Goal: Information Seeking & Learning: Learn about a topic

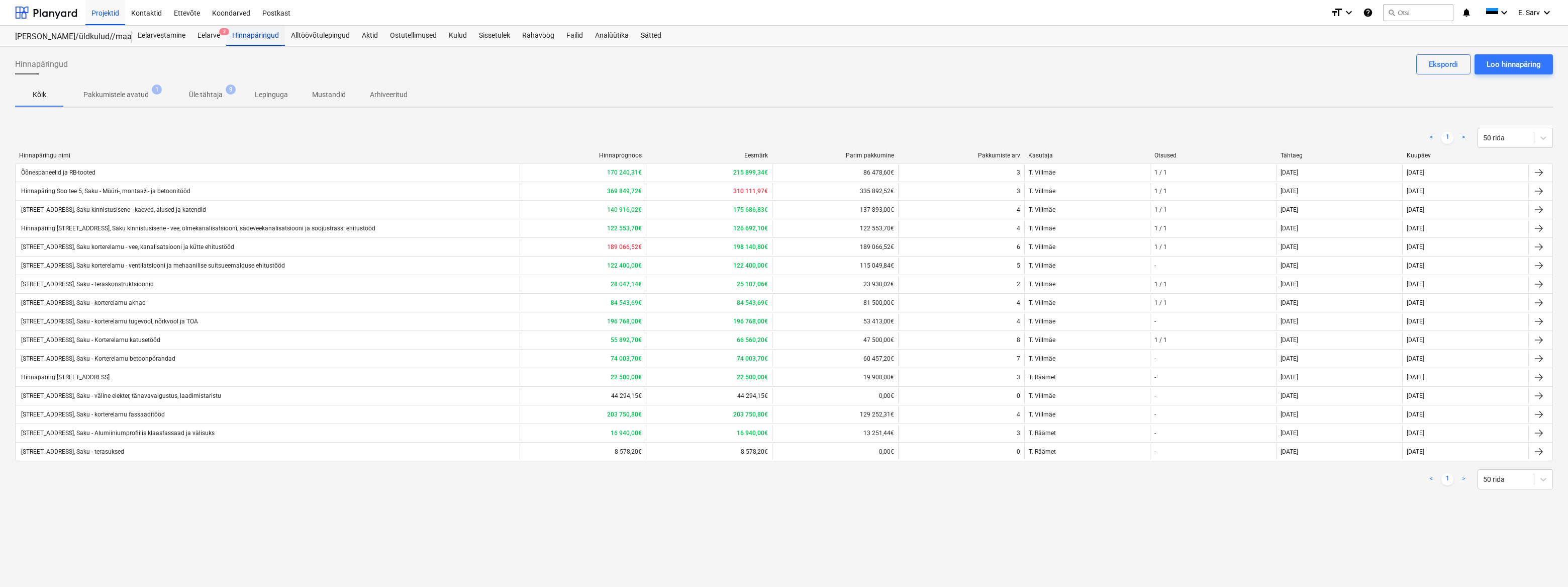
click at [255, 35] on div "Hinnapäringud" at bounding box center [256, 35] width 59 height 20
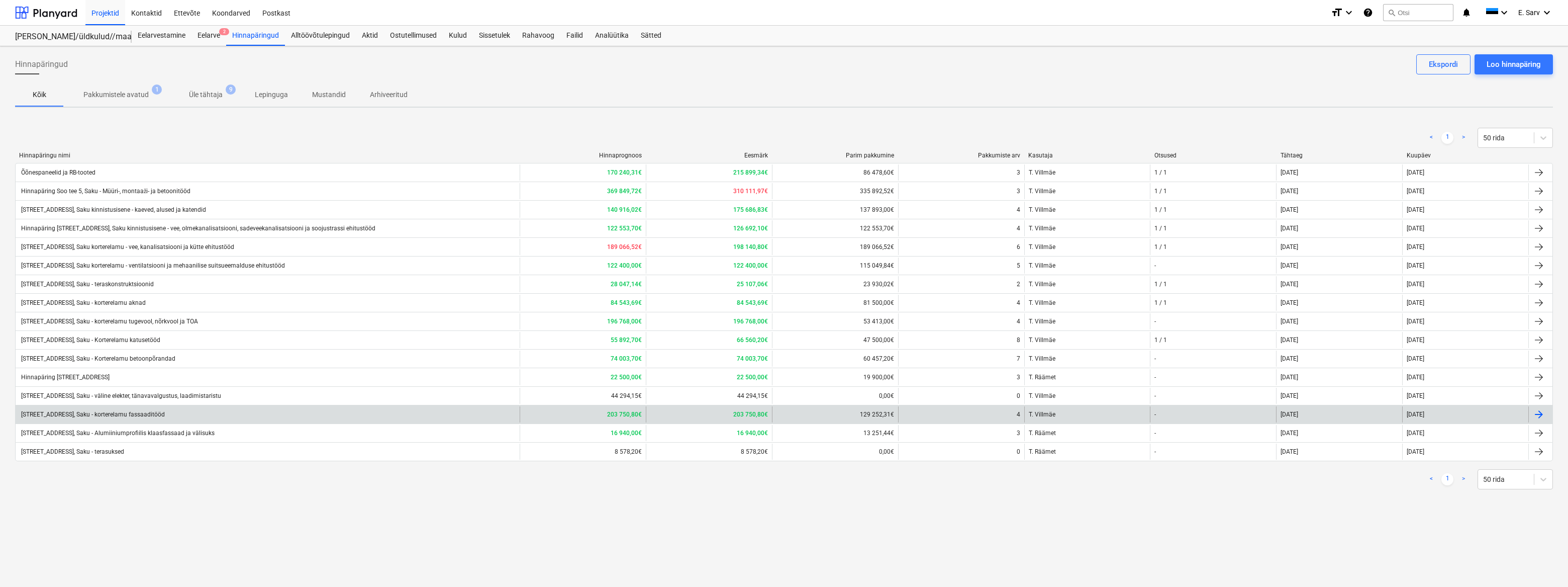
click at [139, 412] on div "[STREET_ADDRESS], Saku - korterelamu fassaaditööd" at bounding box center [92, 415] width 145 height 7
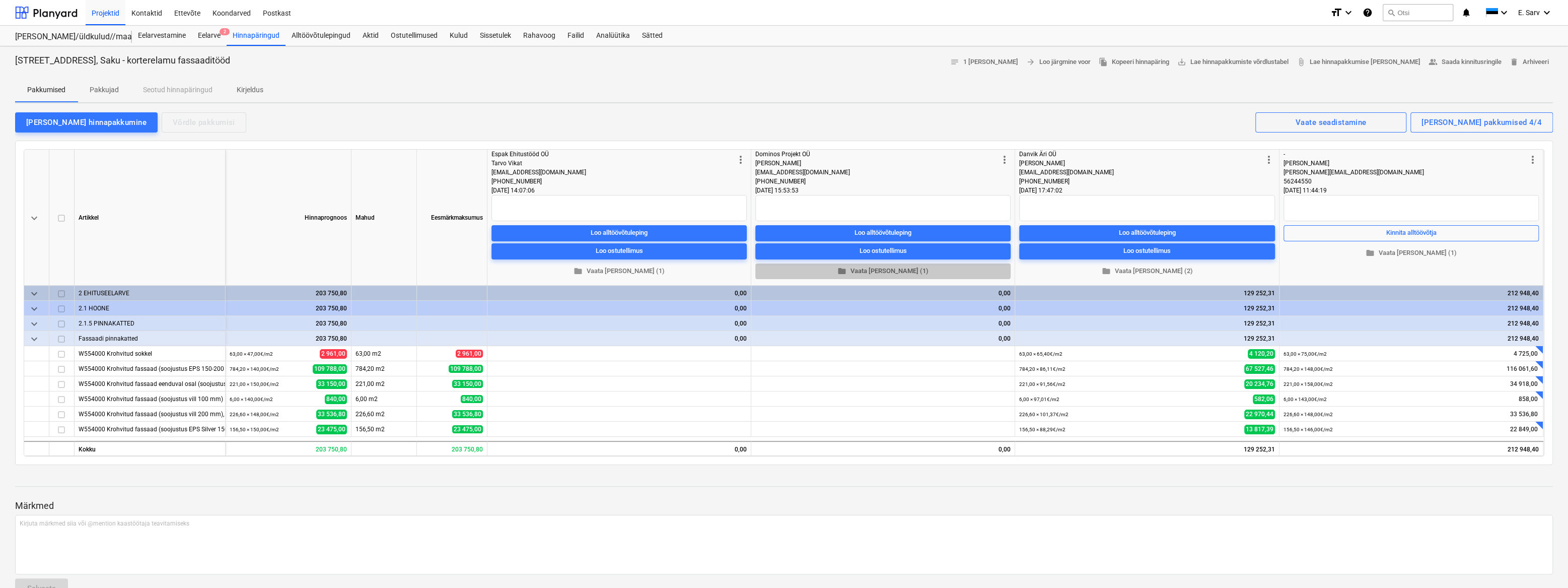
click at [881, 270] on span "folder Vaata [PERSON_NAME] (1)" at bounding box center [882, 271] width 247 height 12
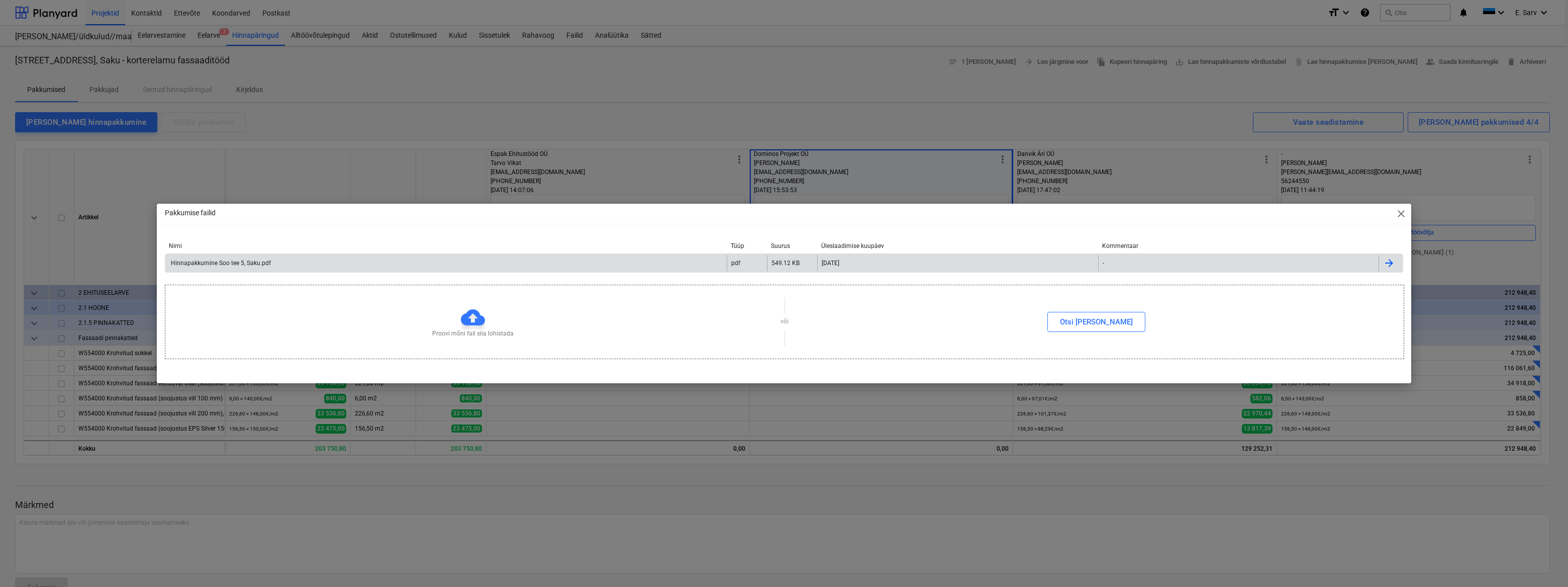
click at [242, 264] on div "Hinnapakkumine Soo tee 5, Saku.pdf" at bounding box center [220, 263] width 102 height 7
click at [1399, 212] on span "close" at bounding box center [1401, 214] width 12 height 12
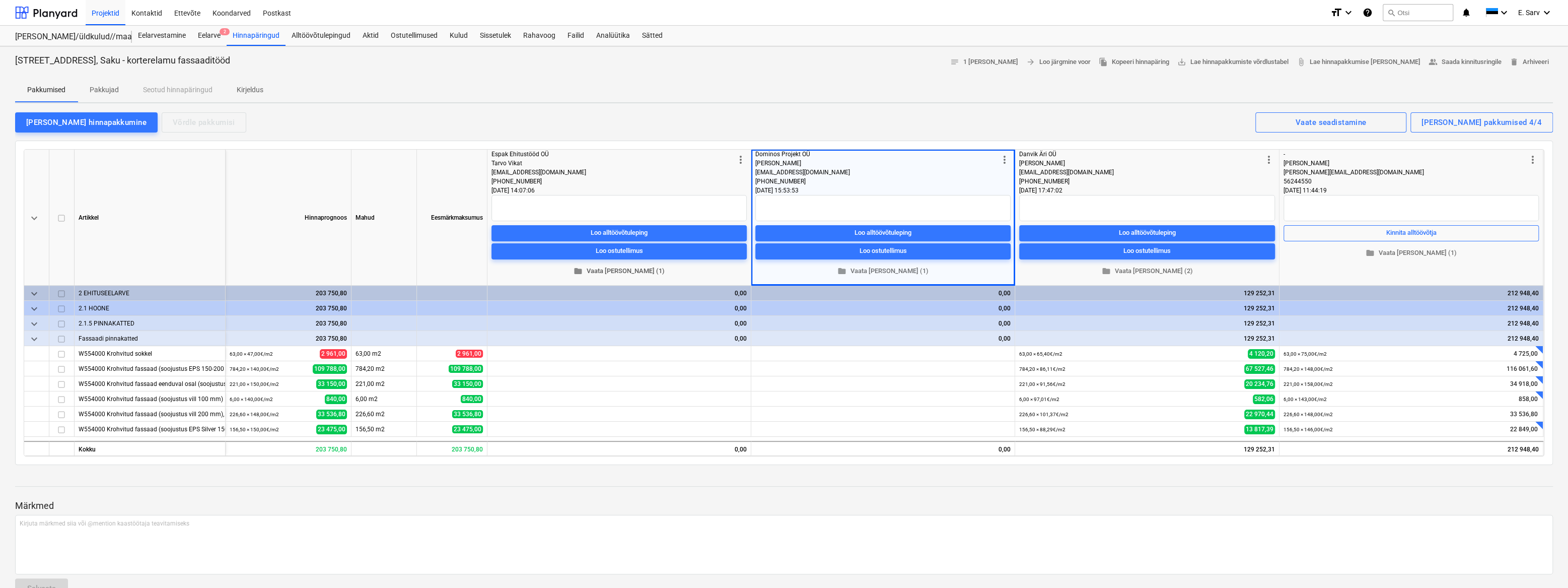
click at [615, 271] on span "folder Vaata [PERSON_NAME] (1)" at bounding box center [618, 271] width 247 height 12
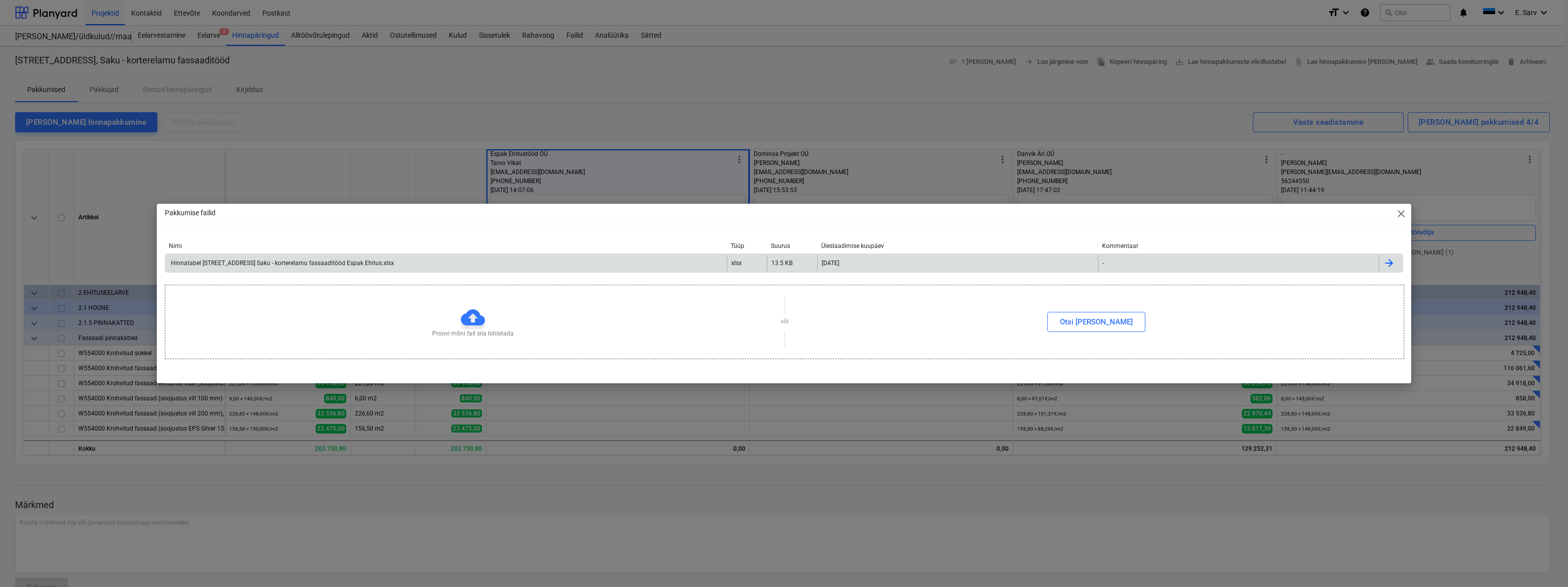
click at [313, 261] on div "Hinnatabel [STREET_ADDRESS] Saku - korterelamu fassaaditööd Espak Ehitus.xlsx" at bounding box center [281, 263] width 225 height 7
drag, startPoint x: 1405, startPoint y: 212, endPoint x: 1427, endPoint y: 130, distance: 84.9
click at [1405, 212] on span "close" at bounding box center [1401, 214] width 12 height 12
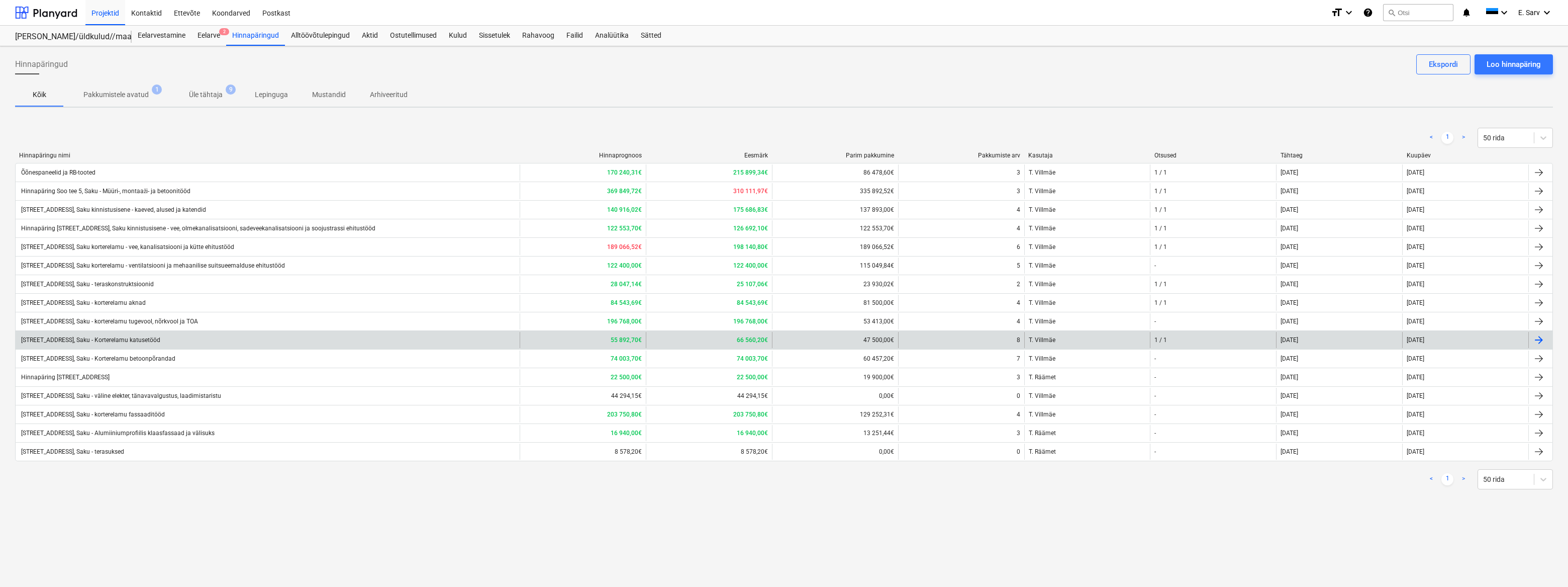
click at [149, 340] on div "[STREET_ADDRESS], Saku - Korterelamu katusetööd" at bounding box center [89, 340] width 141 height 7
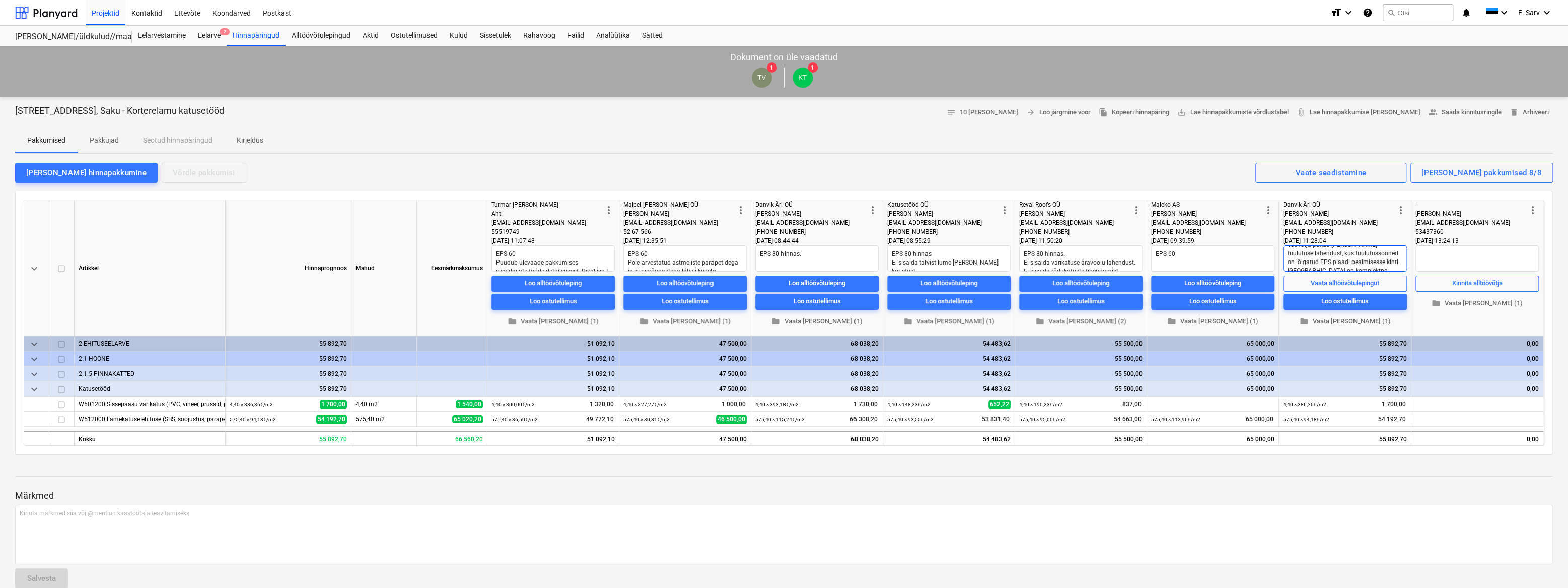
scroll to position [17, 0]
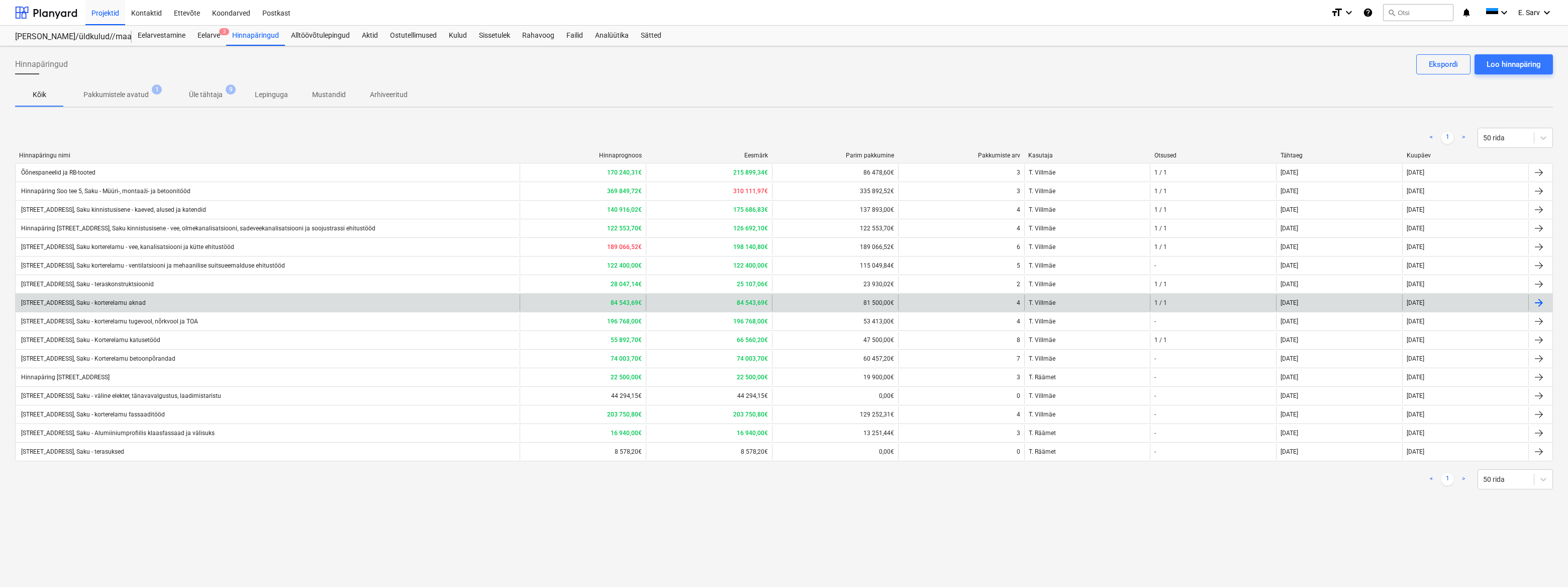
click at [129, 301] on div "[STREET_ADDRESS], Saku - korterelamu aknad" at bounding box center [82, 303] width 126 height 7
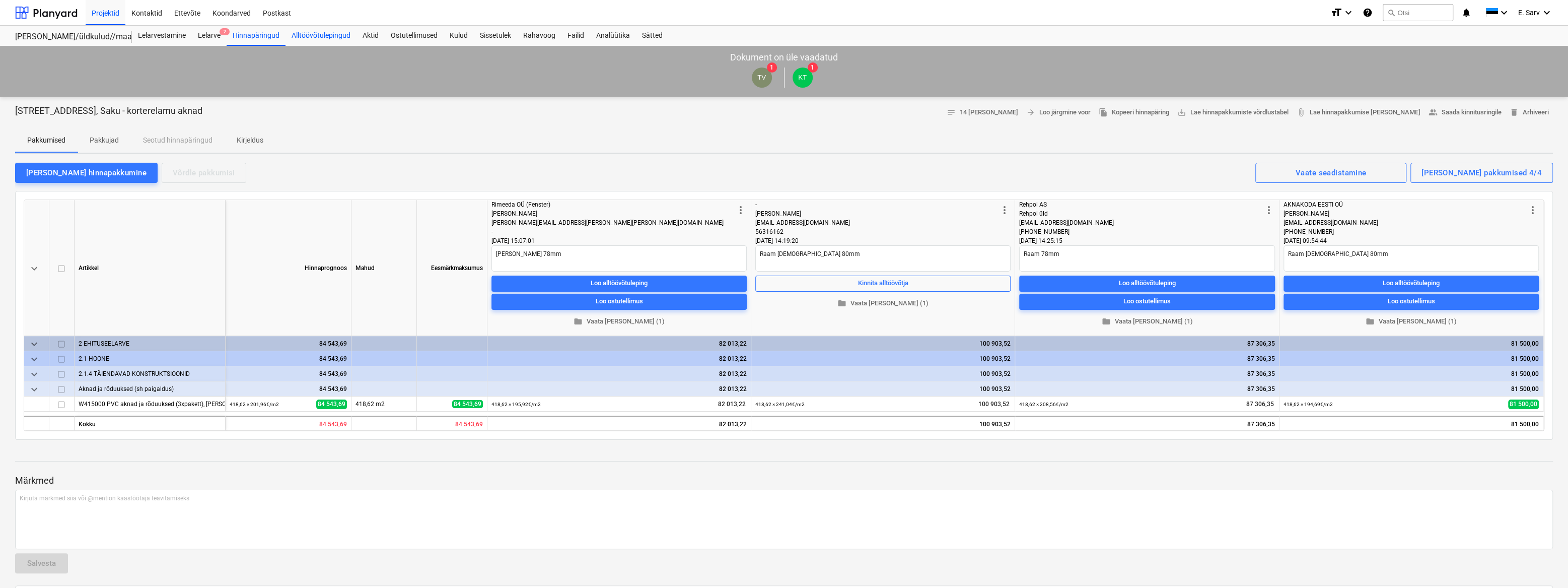
click at [312, 30] on div "Alltöövõtulepingud" at bounding box center [321, 35] width 71 height 20
click at [234, 35] on div "Hinnapäringud" at bounding box center [256, 35] width 59 height 20
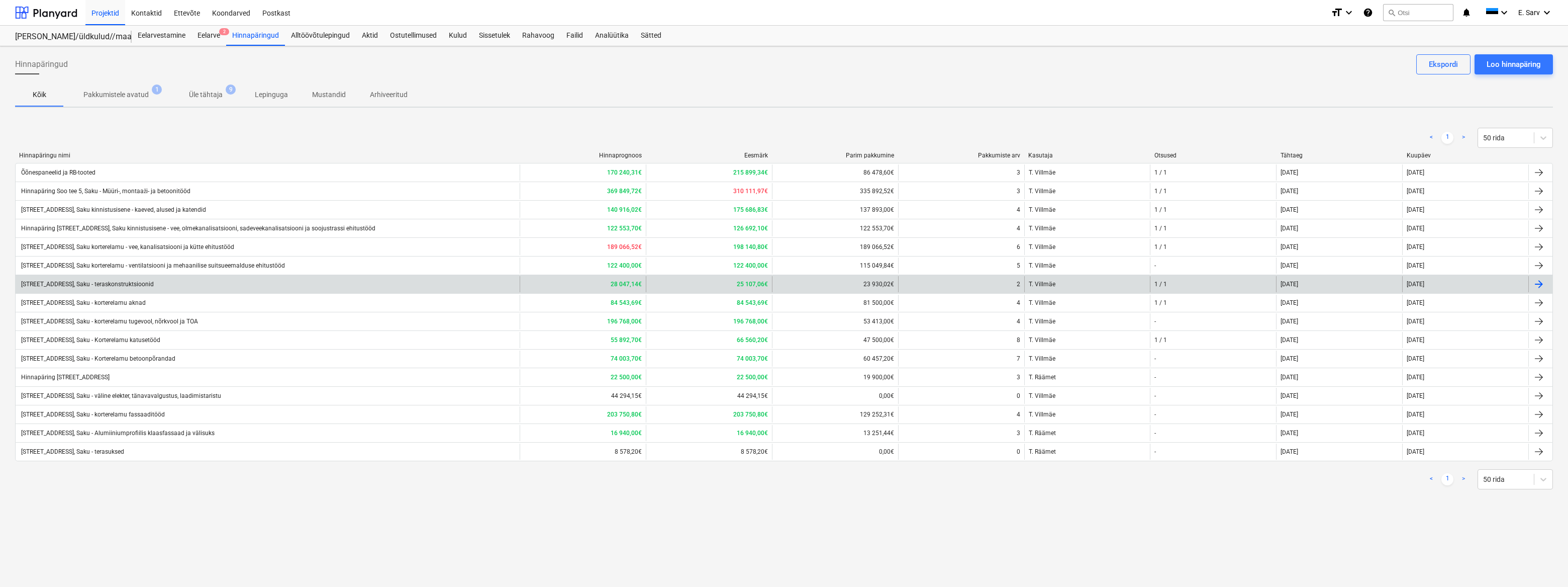
click at [142, 285] on div "[STREET_ADDRESS], Saku - teraskonstruktsioonid" at bounding box center [86, 284] width 134 height 7
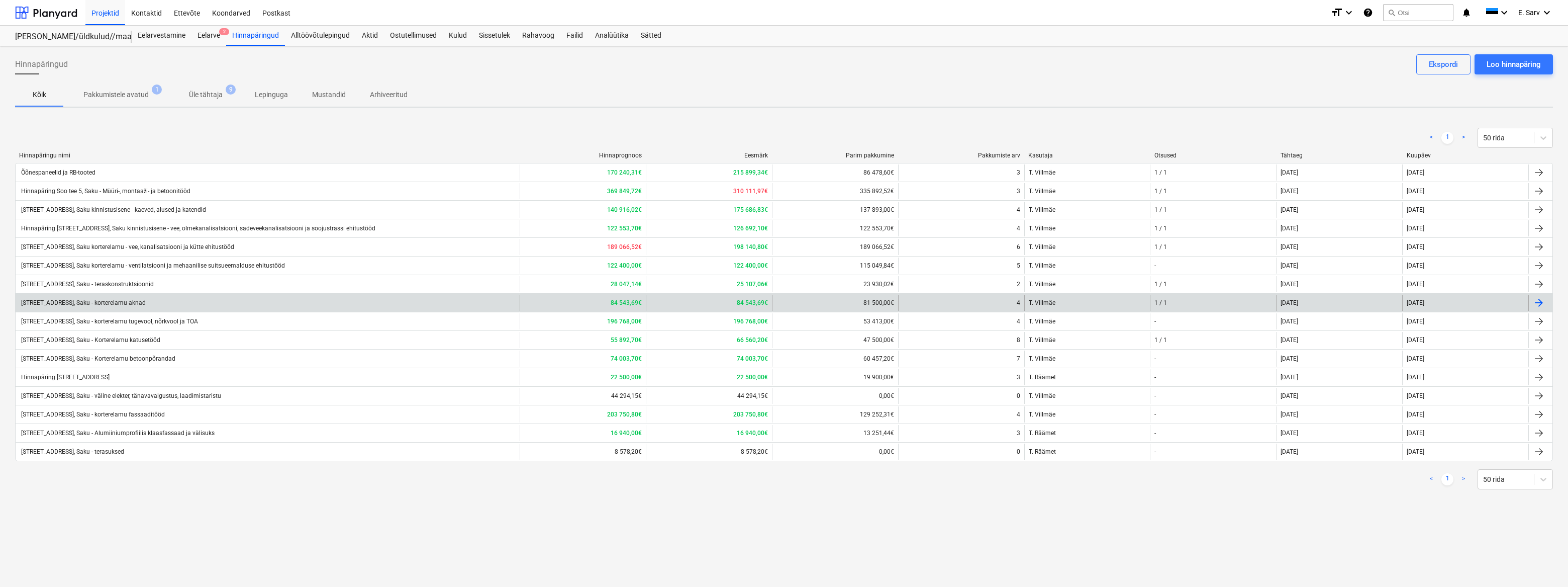
click at [128, 300] on div "[STREET_ADDRESS], Saku - korterelamu aknad" at bounding box center [82, 303] width 126 height 7
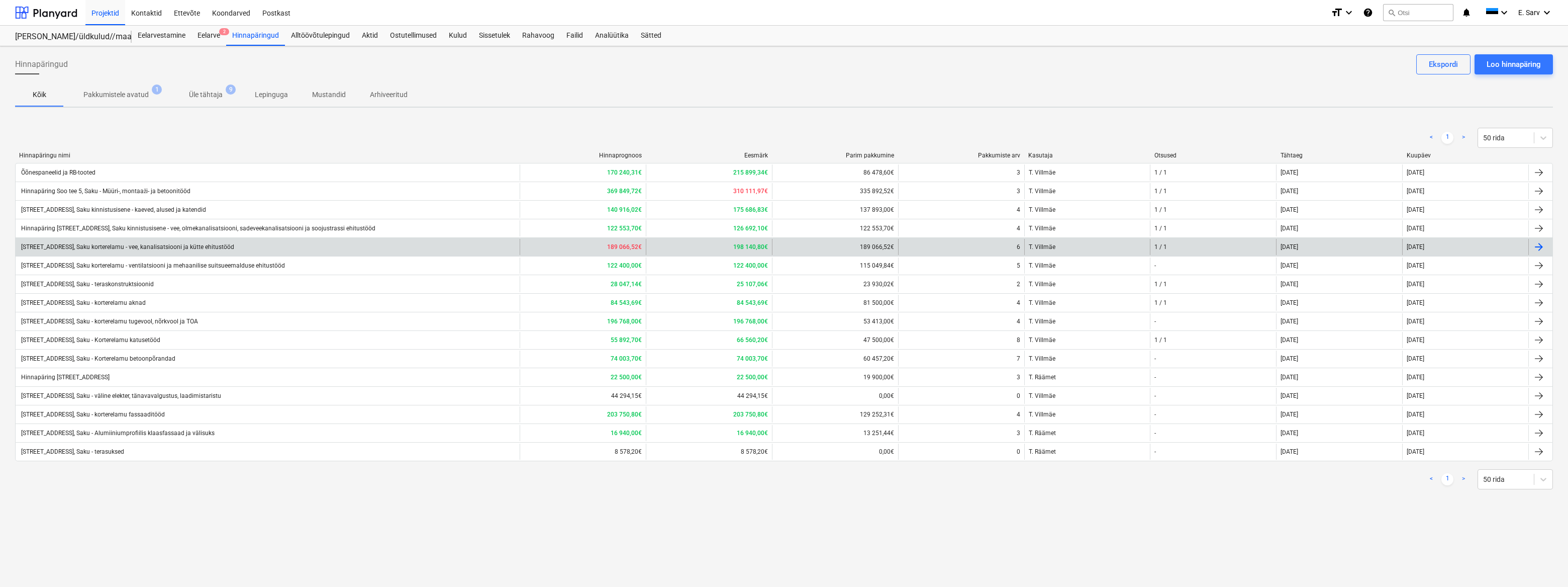
click at [180, 247] on div "[STREET_ADDRESS], Saku korterelamu - vee, kanalisatsiooni ja kütte ehitustööd" at bounding box center [127, 247] width 215 height 7
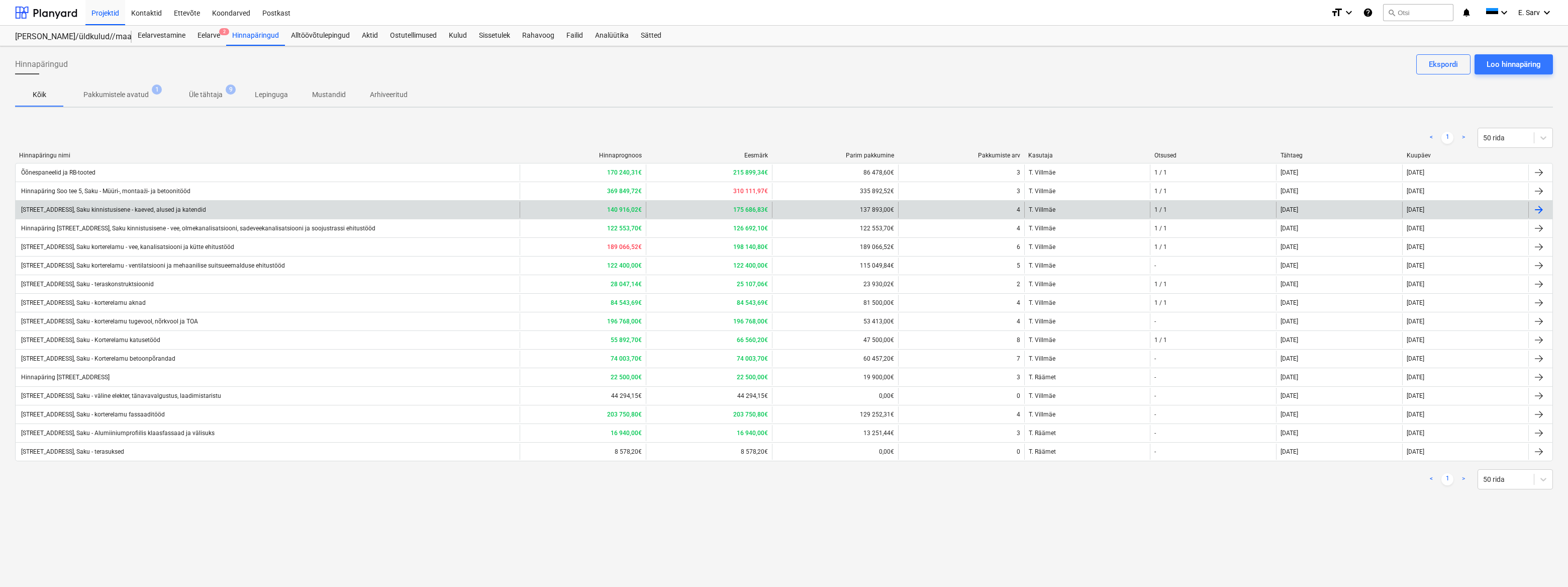
click at [165, 212] on div "[STREET_ADDRESS], Saku kinnistusisene - kaeved, alused ja katendid" at bounding box center [113, 210] width 186 height 7
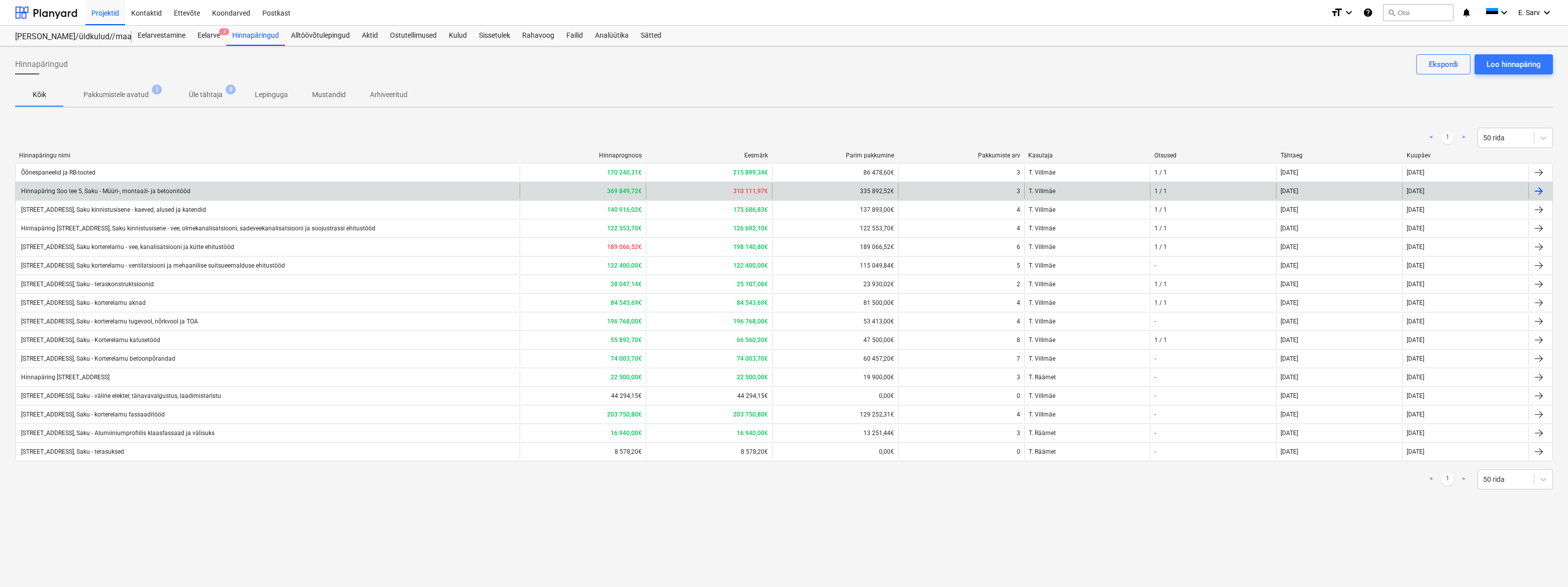
click at [145, 189] on div "Hinnapäring Soo tee 5, Saku - Müüri-, montaaži- ja betoonitööd" at bounding box center [105, 191] width 171 height 7
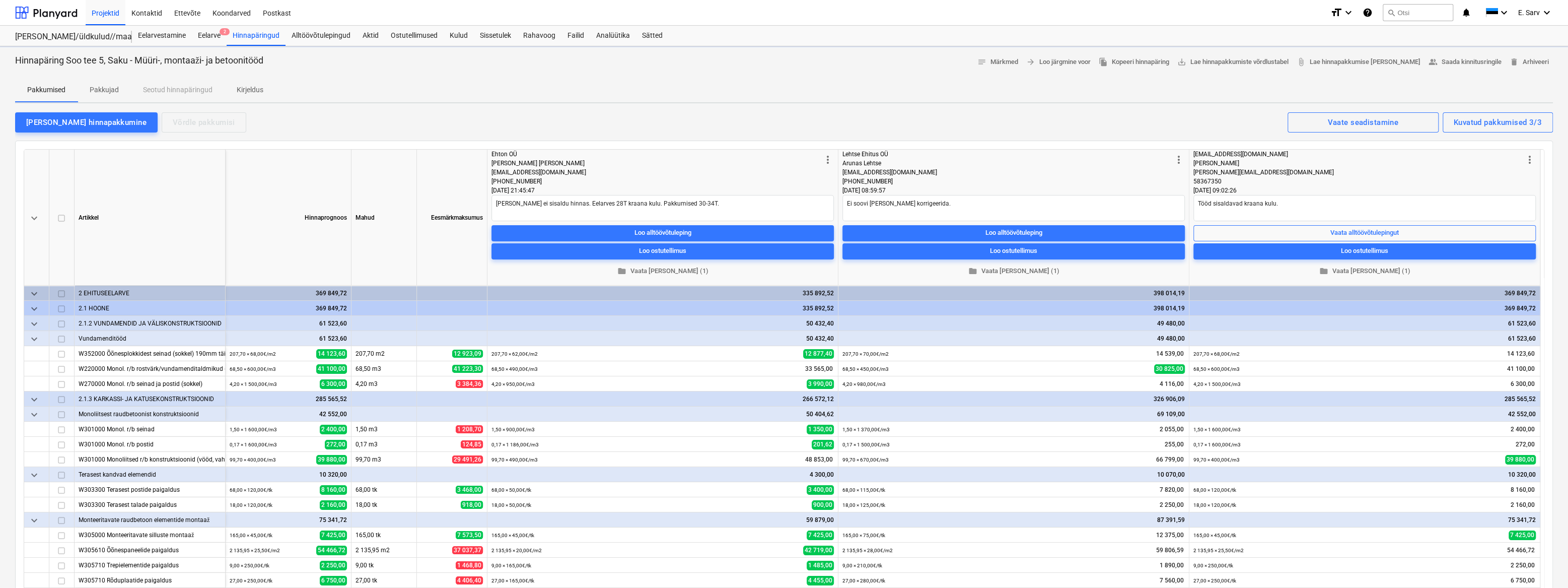
type textarea "x"
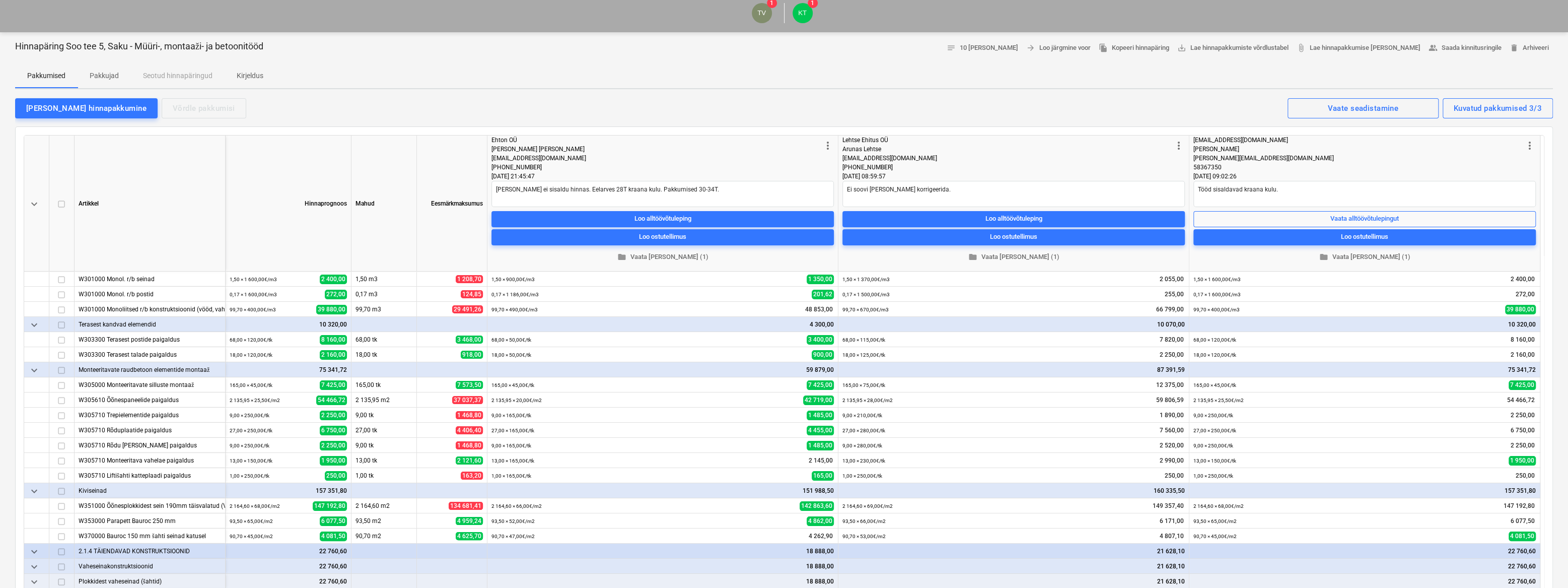
scroll to position [183, 0]
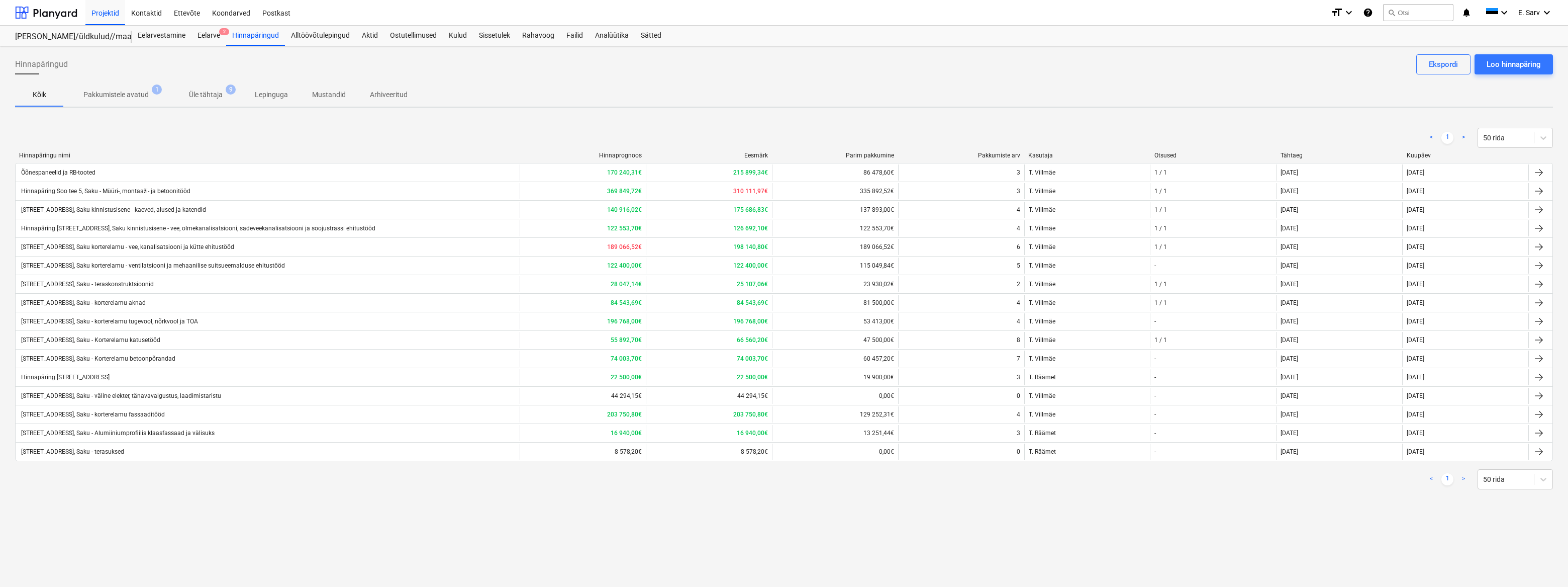
click at [126, 93] on p "Pakkumistele avatud" at bounding box center [116, 94] width 65 height 10
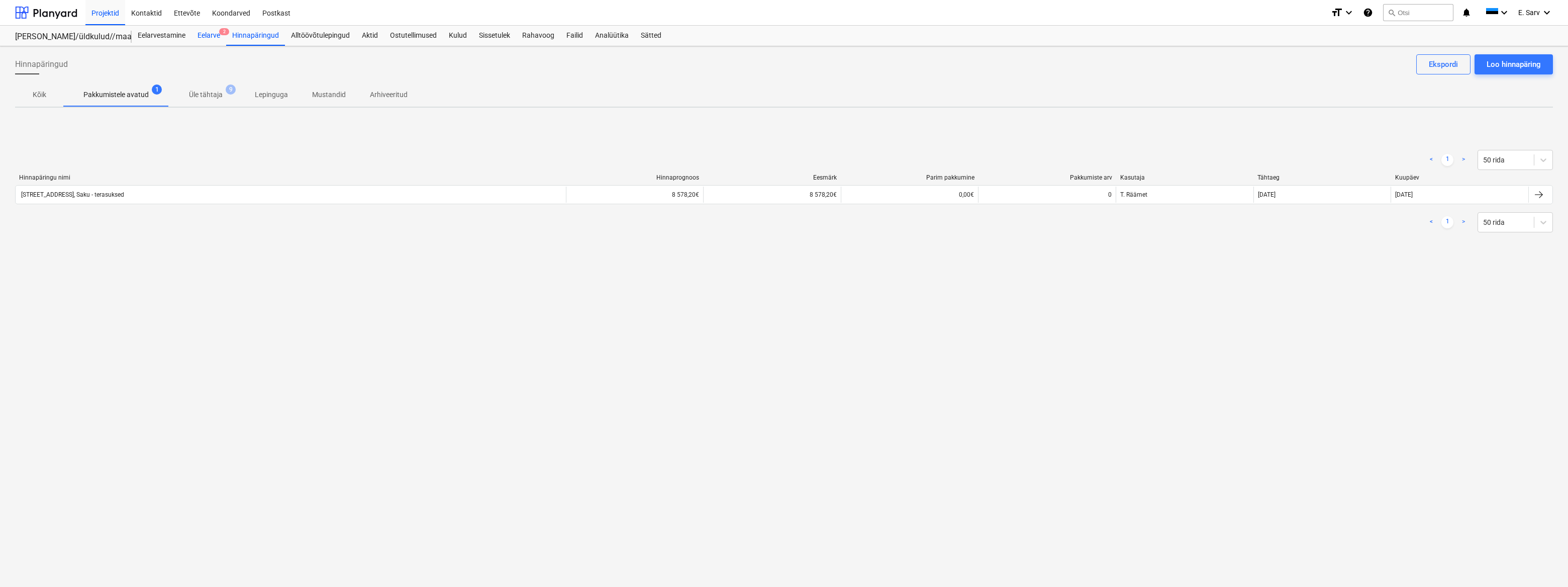
click at [219, 35] on div "Eelarve 2" at bounding box center [209, 35] width 35 height 20
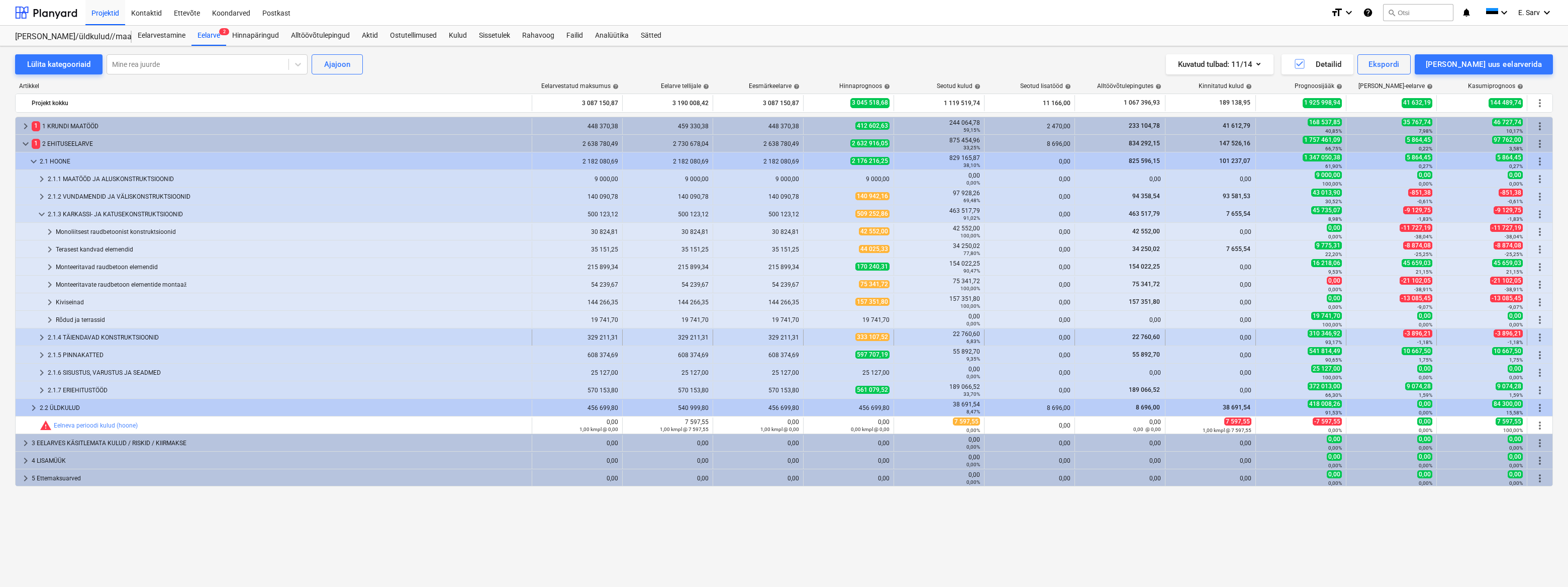
click at [84, 337] on div "2.1.4 TÄIENDAVAD KONSTRUKTSIOONID" at bounding box center [287, 337] width 480 height 16
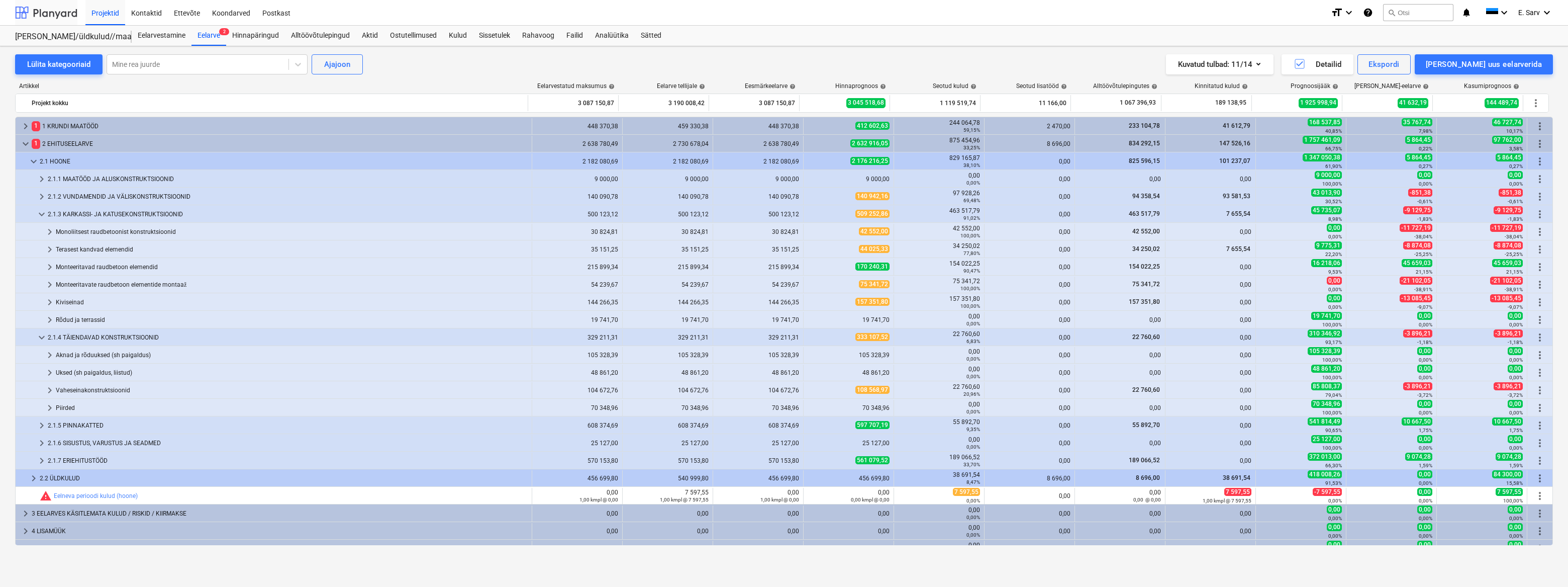
click at [46, 13] on div at bounding box center [46, 12] width 62 height 25
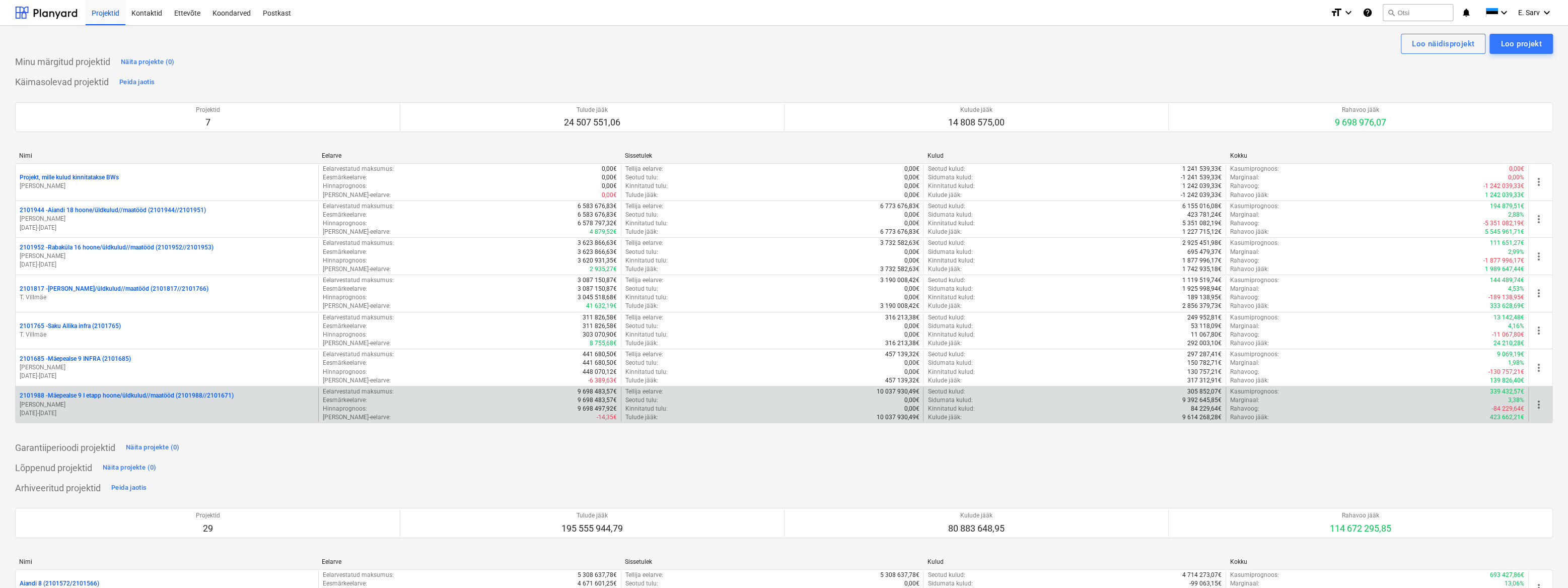
click at [115, 398] on p "2101988 - Mäepealse 9 I etapp hoone/üldkulud//maatööd (2101988//2101671)" at bounding box center [126, 396] width 214 height 9
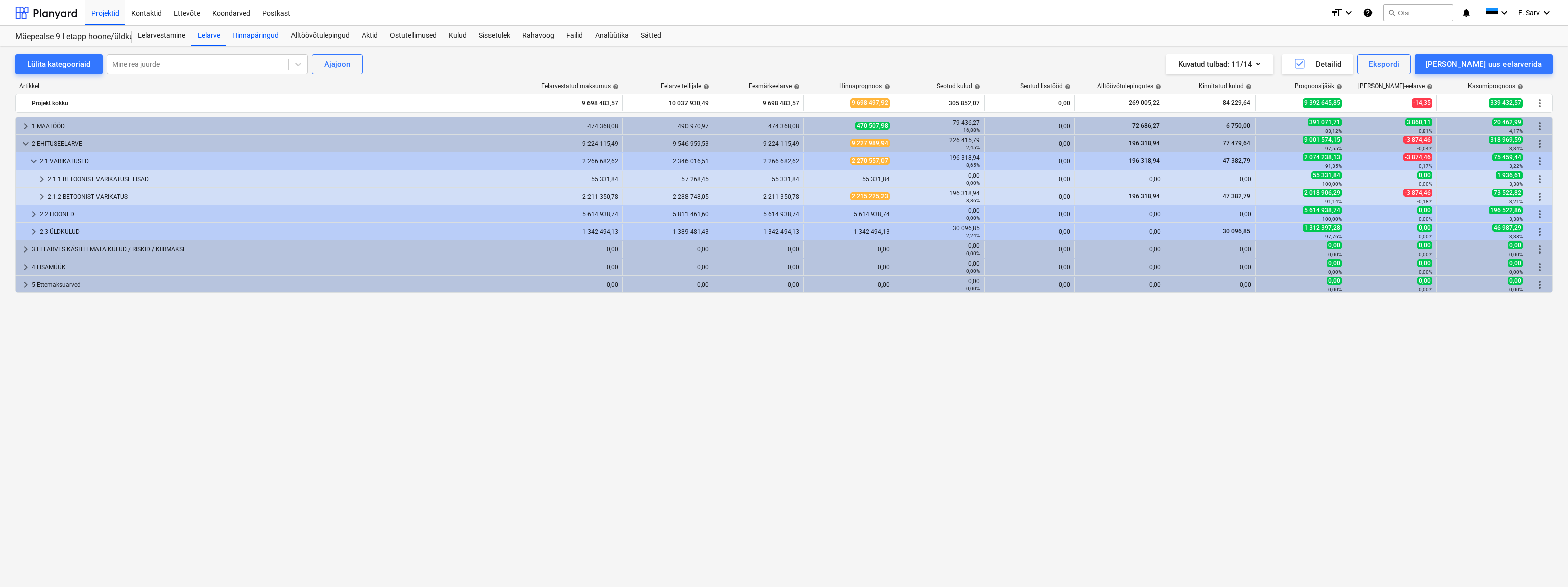
click at [256, 33] on div "Hinnapäringud" at bounding box center [256, 35] width 59 height 20
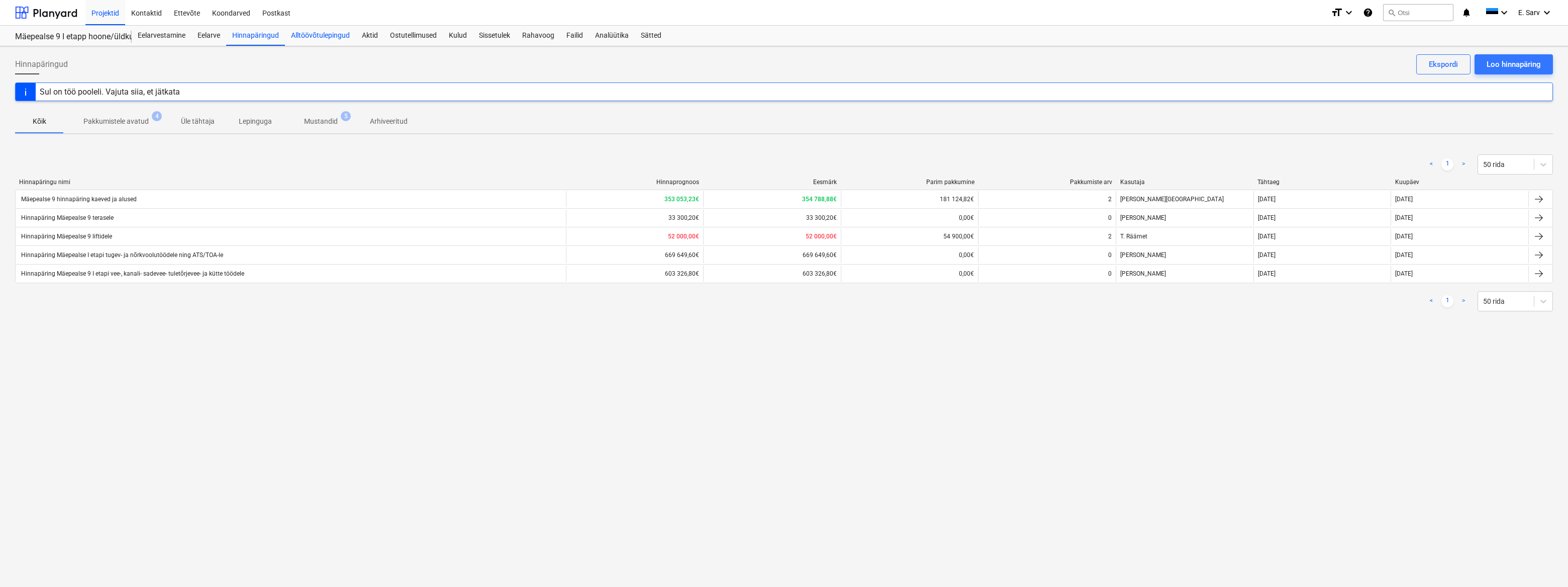
click at [314, 33] on div "Alltöövõtulepingud" at bounding box center [320, 35] width 71 height 20
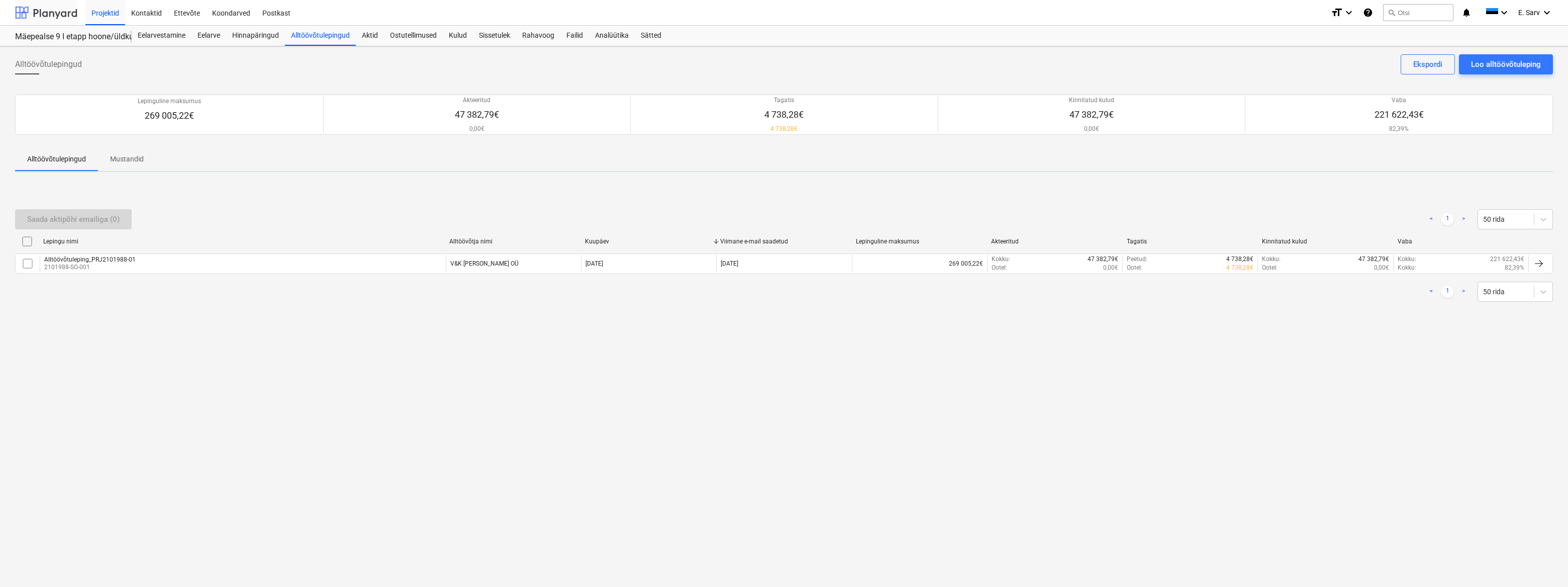
click at [60, 12] on div at bounding box center [46, 12] width 62 height 25
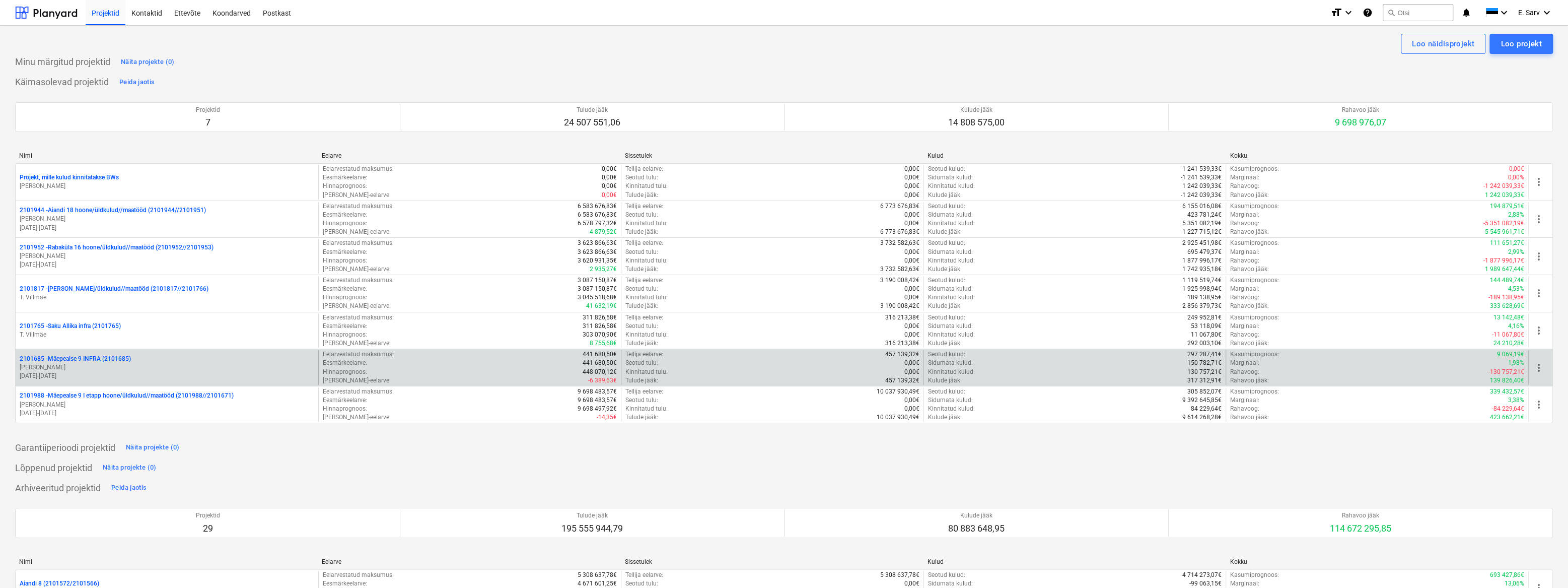
click at [86, 363] on p "[PERSON_NAME]" at bounding box center [166, 367] width 295 height 9
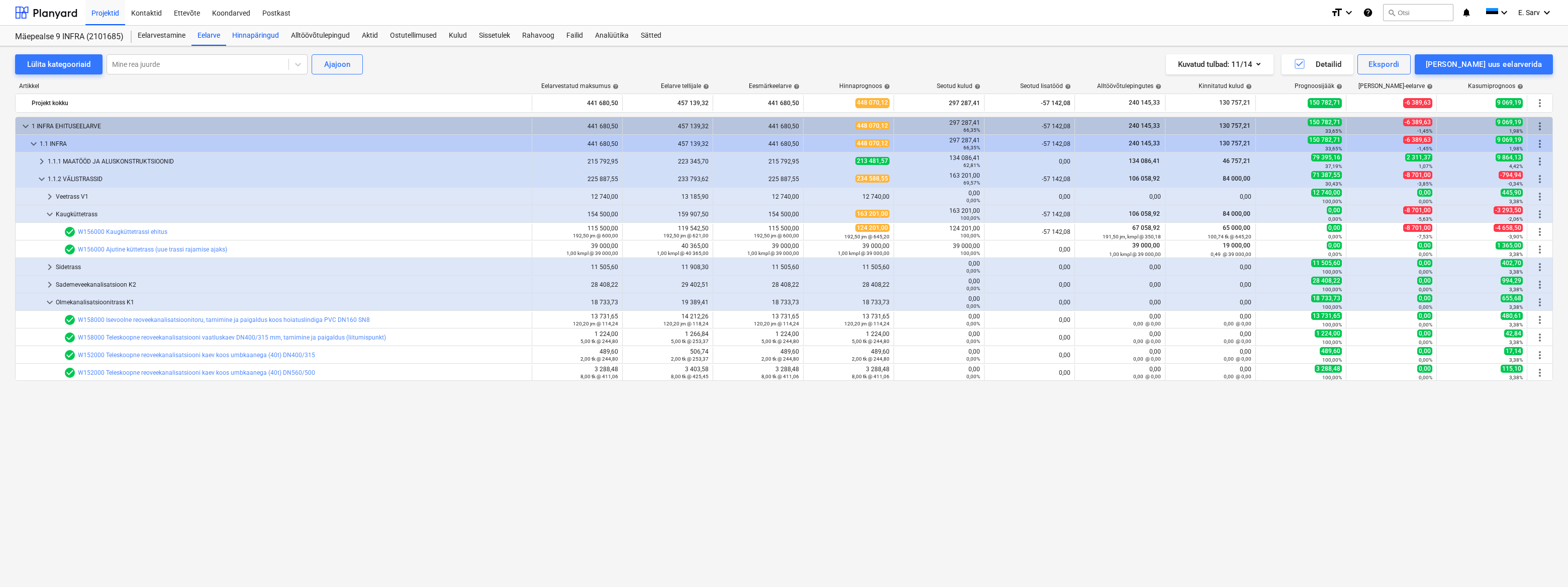
click at [262, 34] on div "Hinnapäringud" at bounding box center [256, 35] width 59 height 20
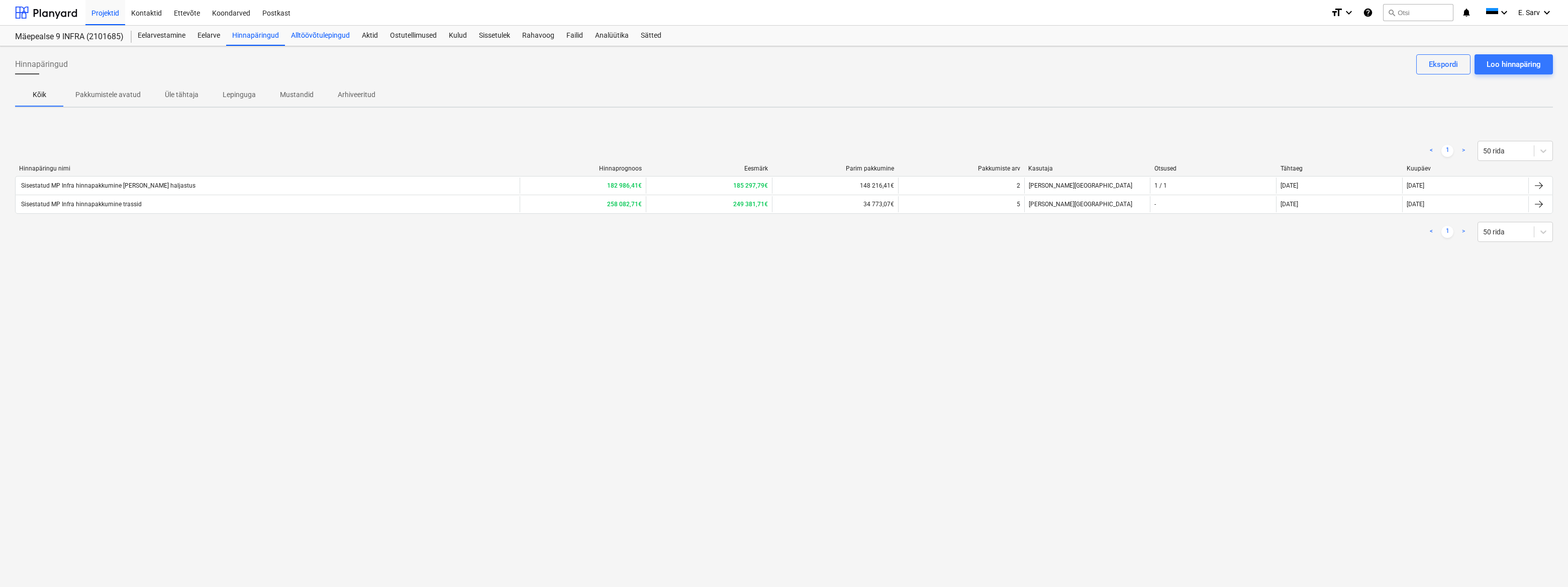
click at [309, 33] on div "Alltöövõtulepingud" at bounding box center [320, 35] width 71 height 20
